Goal: Task Accomplishment & Management: Use online tool/utility

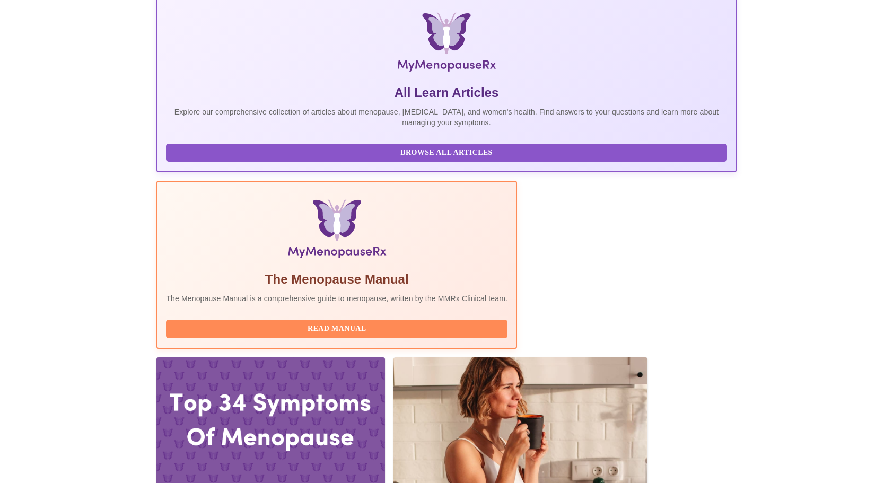
scroll to position [265, 0]
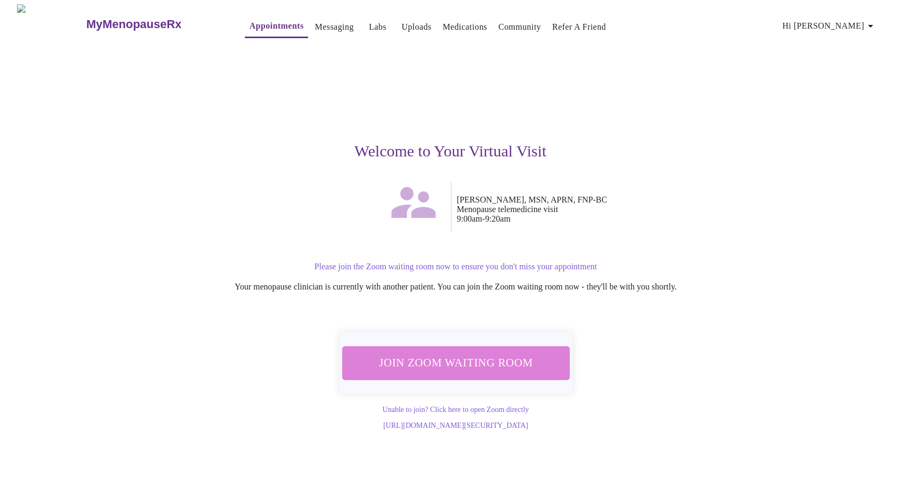
click at [473, 354] on span "Join Zoom Waiting Room" at bounding box center [456, 363] width 200 height 20
click at [463, 367] on span "Join Zoom Waiting Room" at bounding box center [455, 363] width 199 height 20
